Goal: Navigation & Orientation: Understand site structure

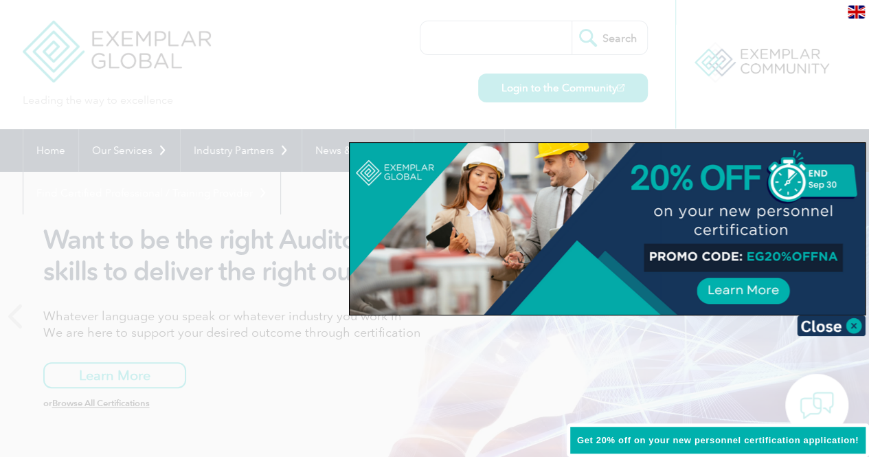
click at [302, 46] on div at bounding box center [434, 228] width 869 height 457
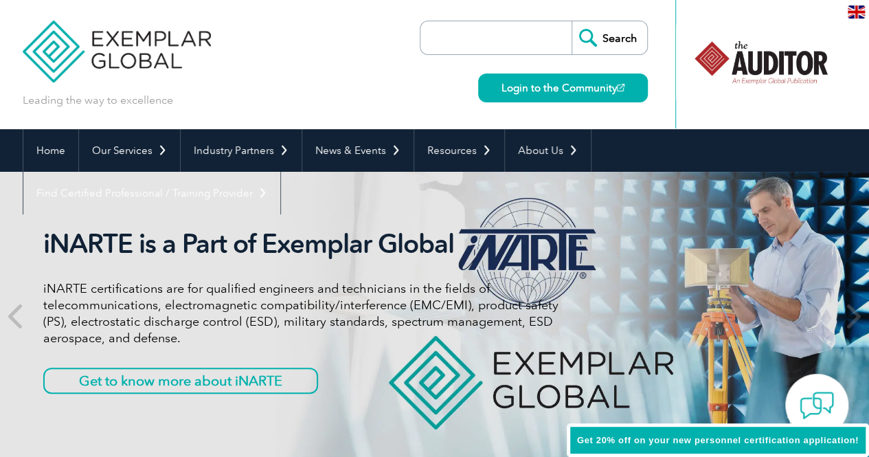
click at [52, 50] on img at bounding box center [117, 41] width 189 height 82
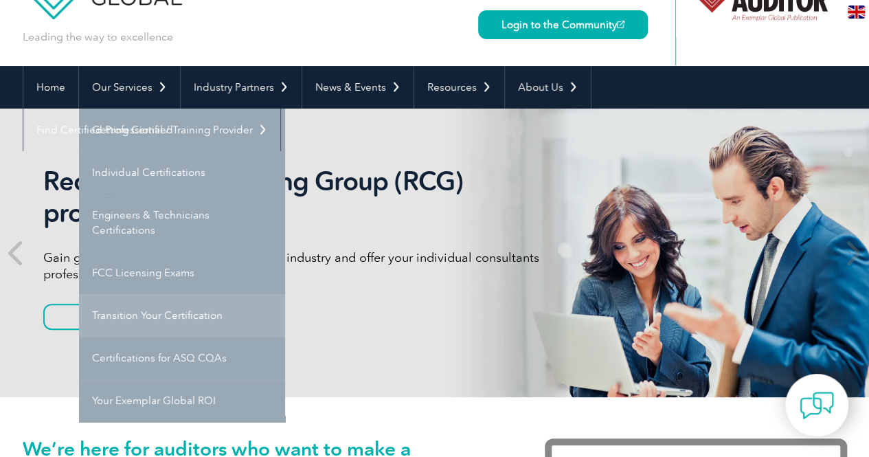
scroll to position [65, 0]
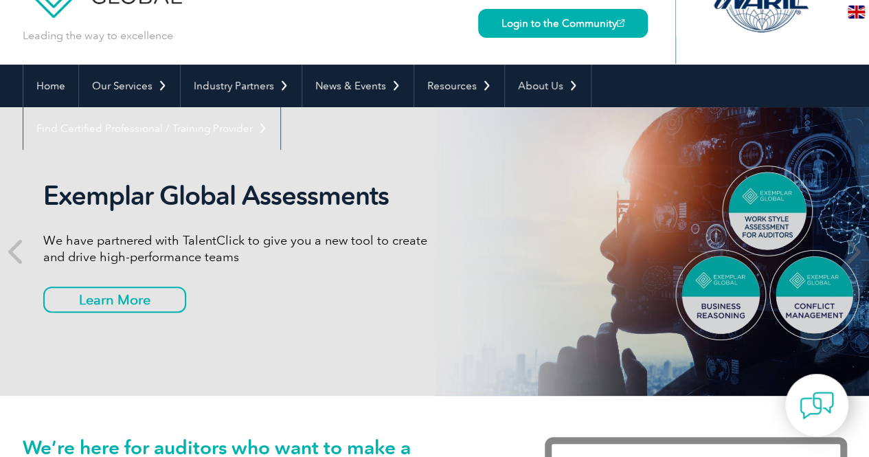
click at [346, 330] on div "Exemplar Global Assessments We have partnered with TalentClick to give you a ne…" at bounding box center [435, 251] width 824 height 288
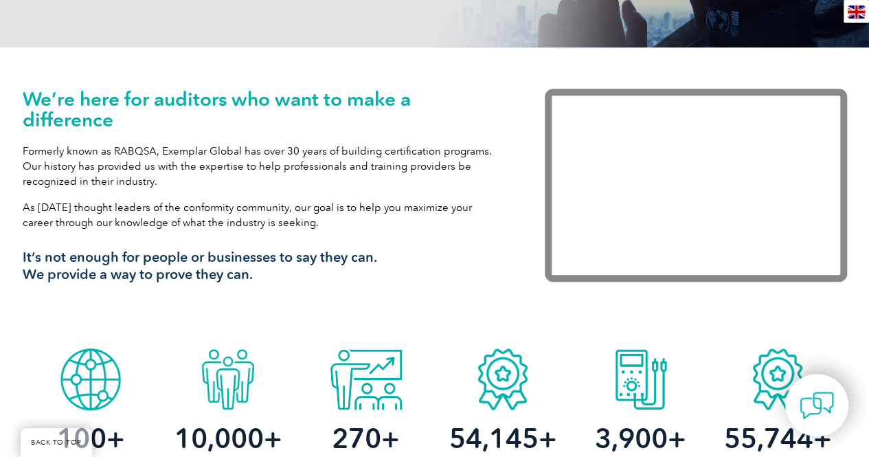
scroll to position [413, 0]
click at [289, 318] on div "We’re here for auditors who want to make a difference Formerly known as RABQSA,…" at bounding box center [435, 194] width 824 height 294
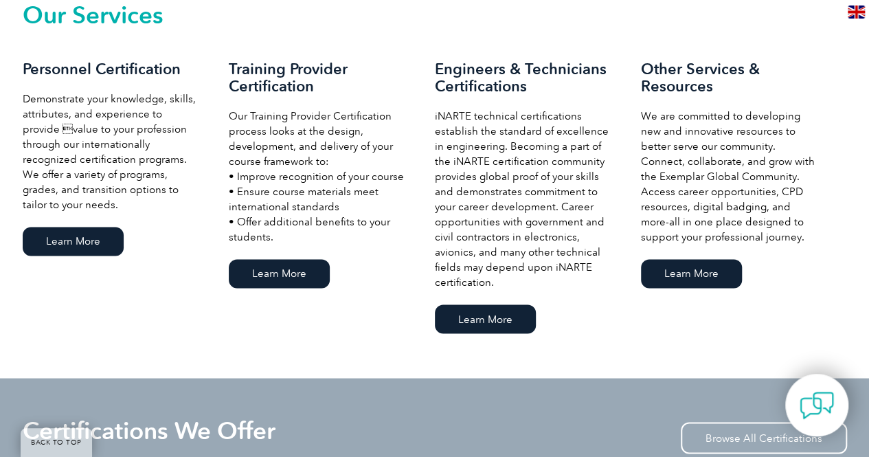
scroll to position [986, 0]
